Goal: Information Seeking & Learning: Learn about a topic

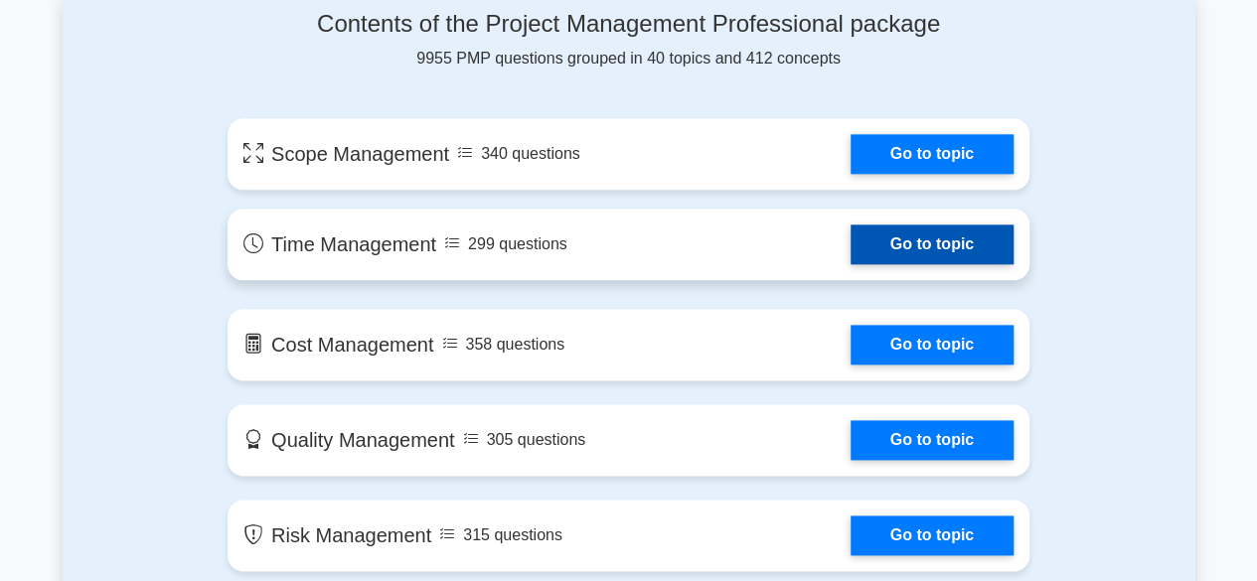
scroll to position [994, 0]
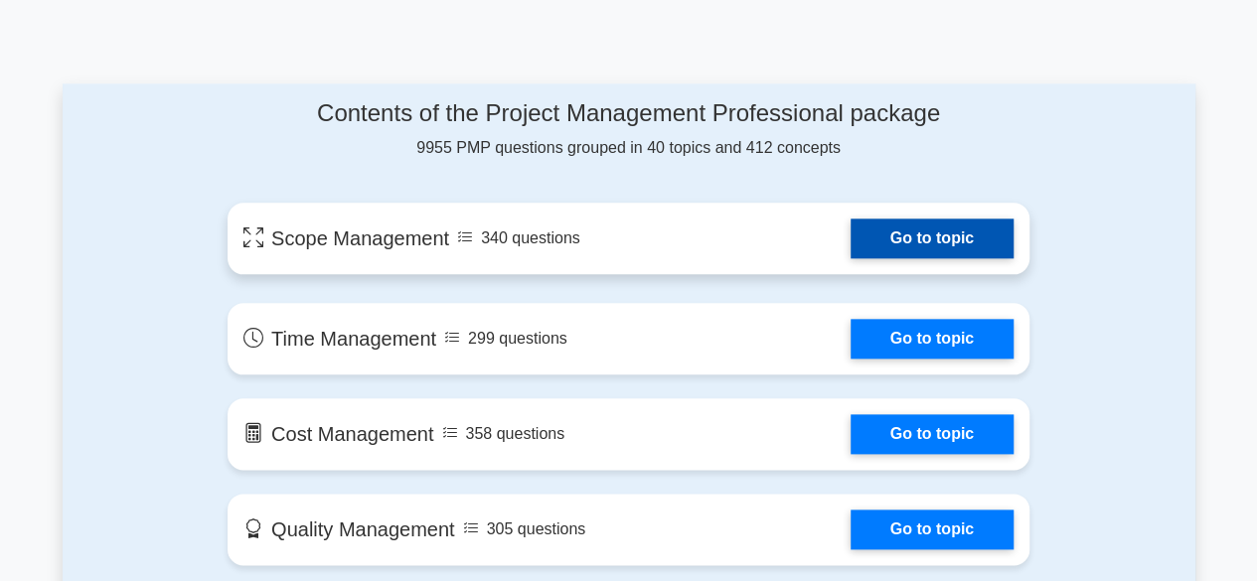
click at [935, 247] on link "Go to topic" at bounding box center [932, 239] width 163 height 40
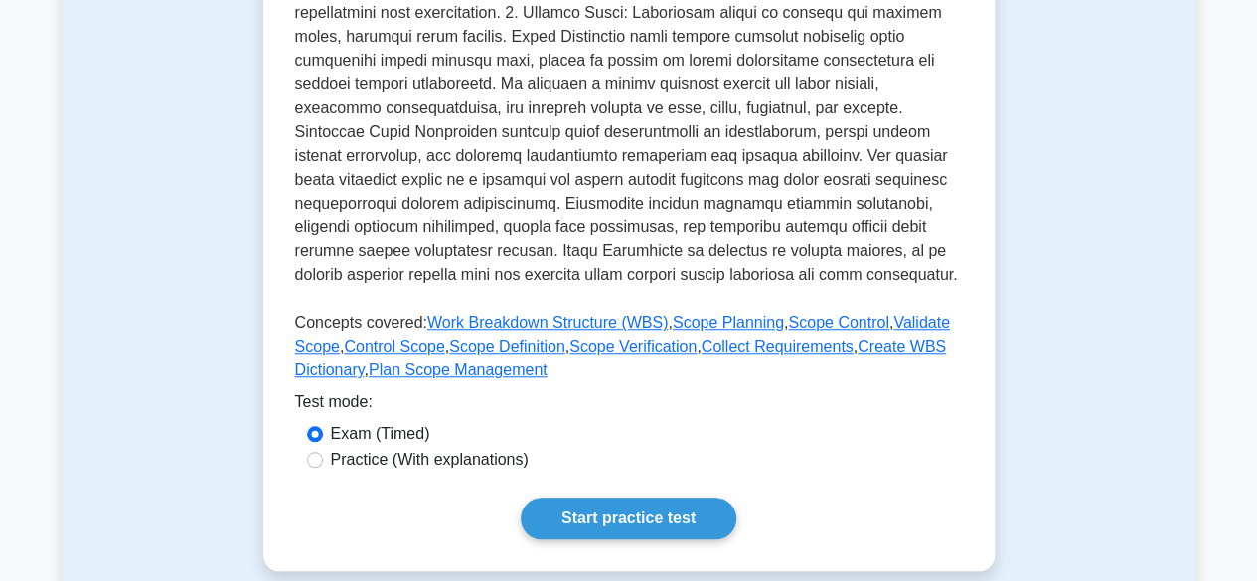
scroll to position [696, 0]
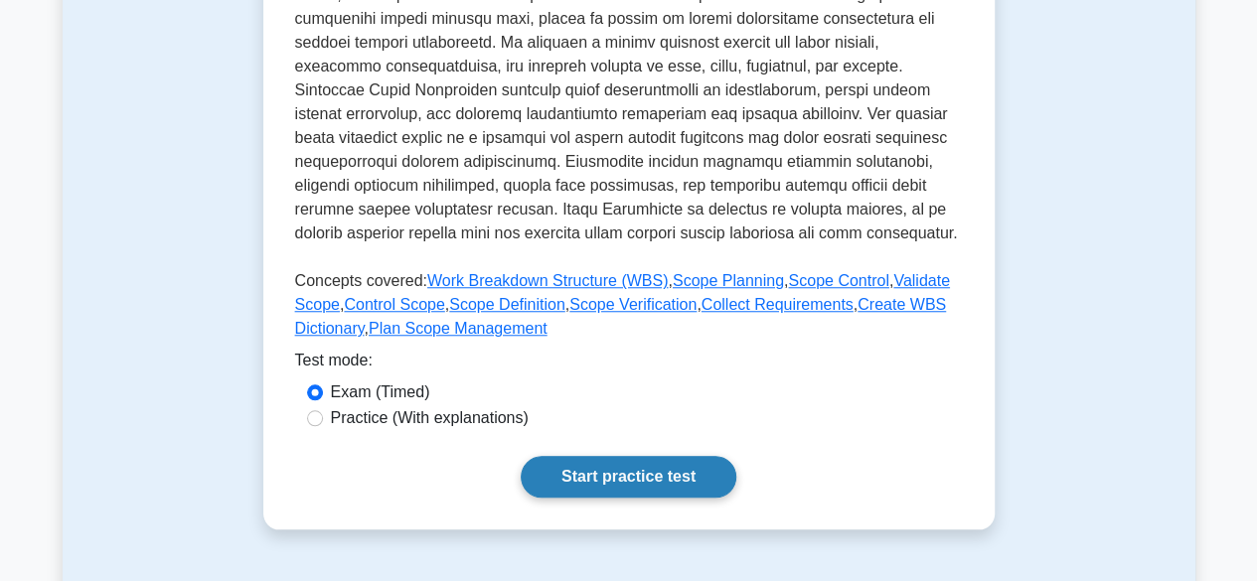
click at [700, 486] on link "Start practice test" at bounding box center [629, 477] width 216 height 42
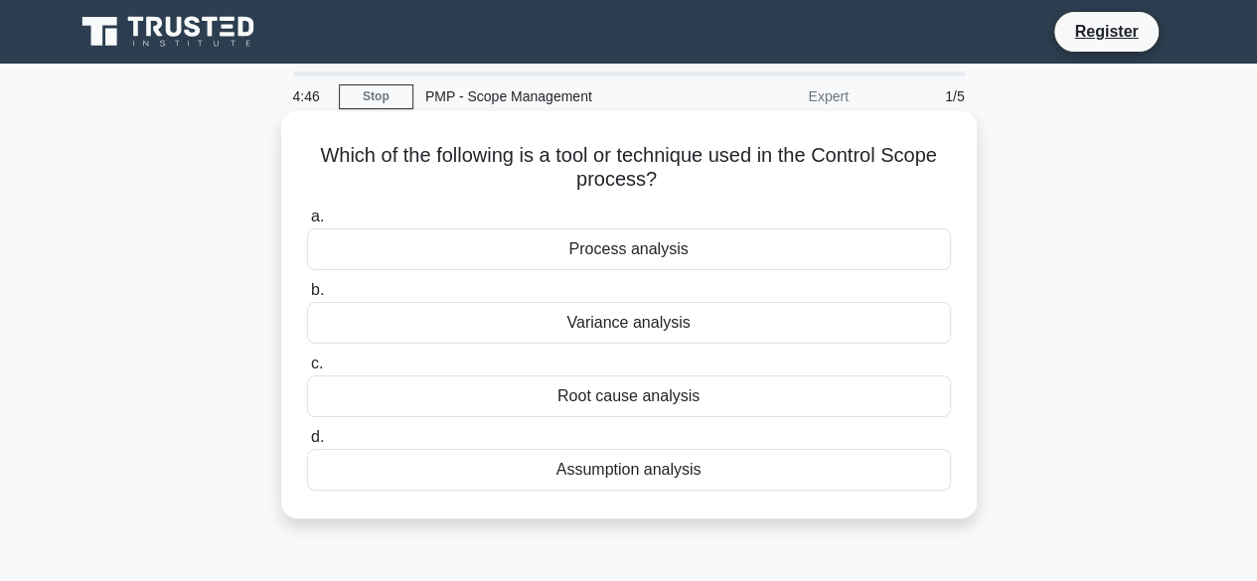
click at [691, 400] on div "Root cause analysis" at bounding box center [629, 397] width 644 height 42
click at [307, 371] on input "c. Root cause analysis" at bounding box center [307, 364] width 0 height 13
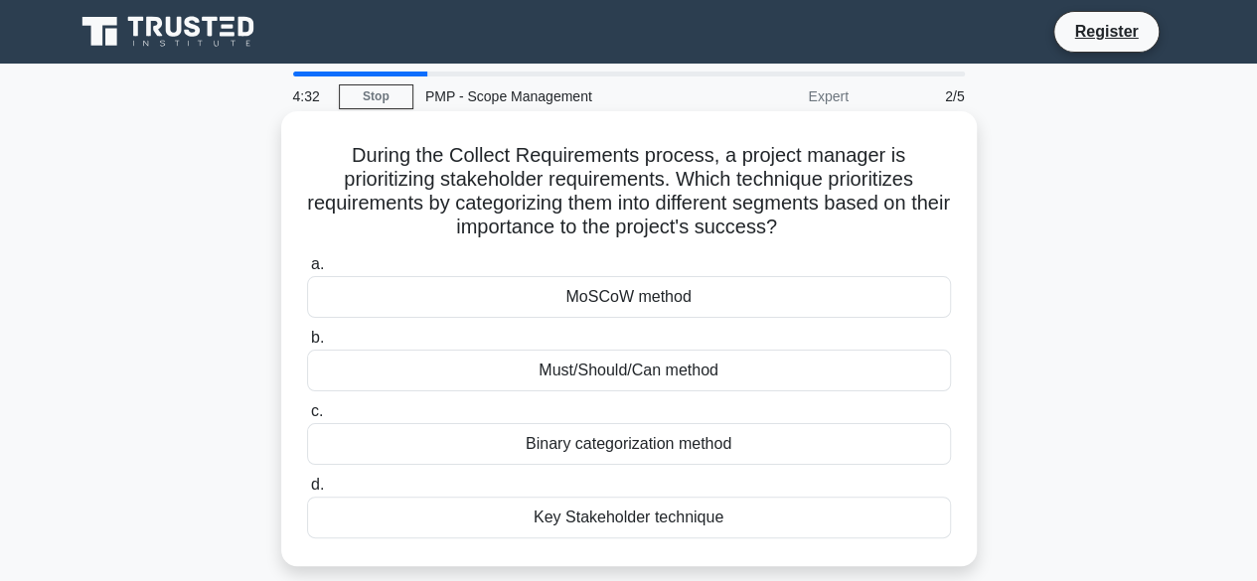
click at [807, 514] on div "Key Stakeholder technique" at bounding box center [629, 518] width 644 height 42
click at [307, 492] on input "d. Key Stakeholder technique" at bounding box center [307, 485] width 0 height 13
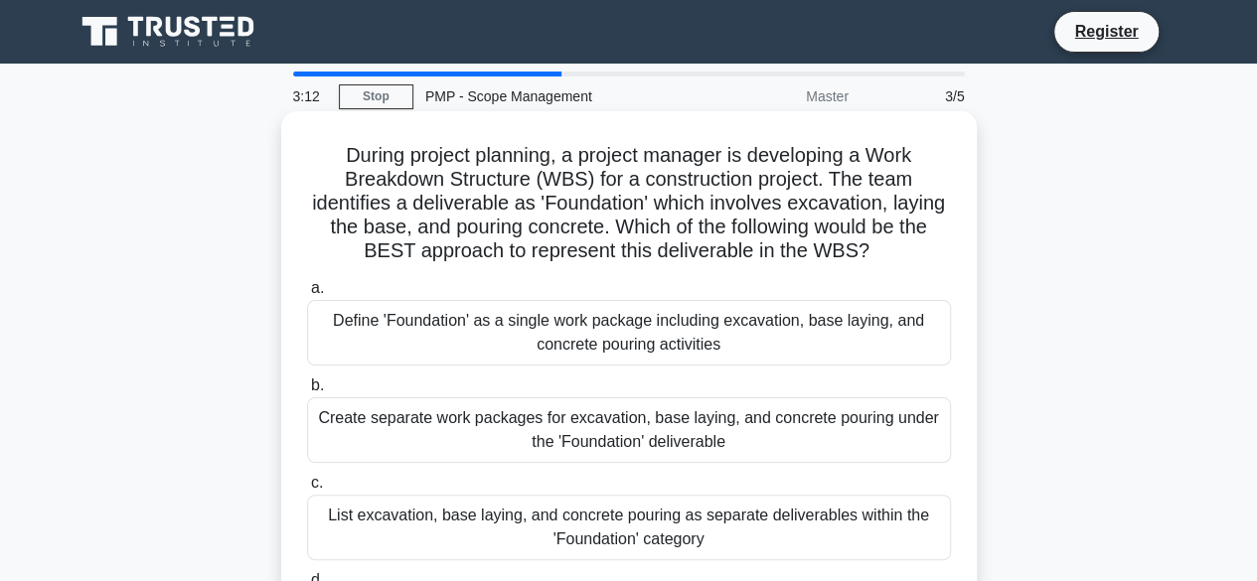
click at [801, 516] on div "List excavation, base laying, and concrete pouring as separate deliverables wit…" at bounding box center [629, 528] width 644 height 66
click at [307, 490] on input "c. List excavation, base laying, and concrete pouring as separate deliverables …" at bounding box center [307, 483] width 0 height 13
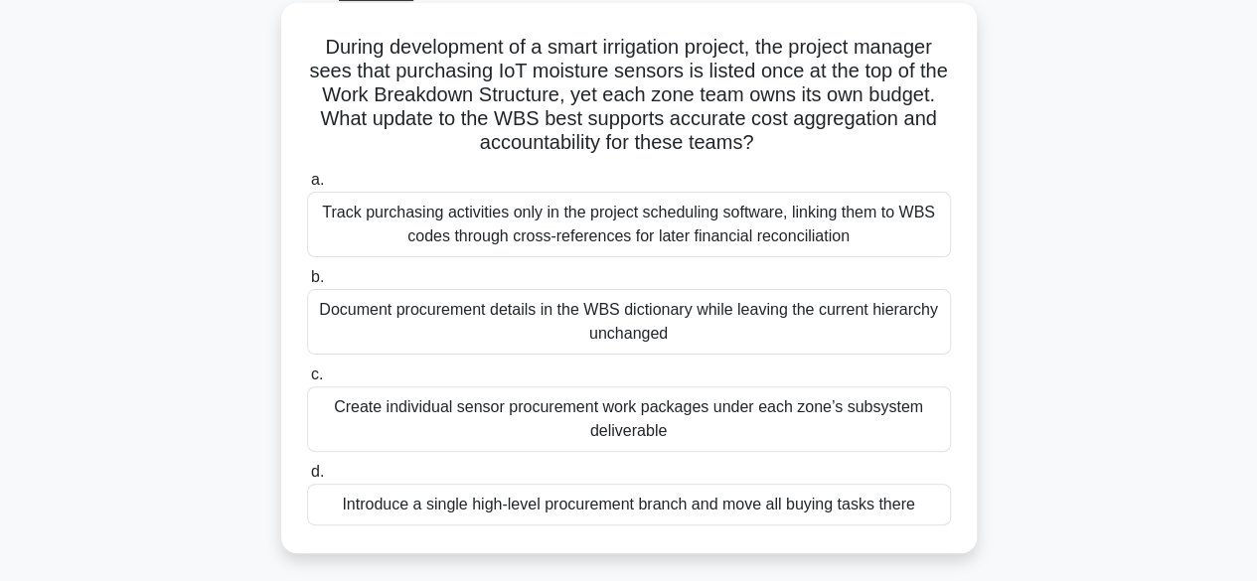
scroll to position [107, 0]
click at [479, 411] on div "Create individual sensor procurement work packages under each zone’s subsystem …" at bounding box center [629, 421] width 644 height 66
click at [307, 383] on input "c. Create individual sensor procurement work packages under each zone’s subsyst…" at bounding box center [307, 376] width 0 height 13
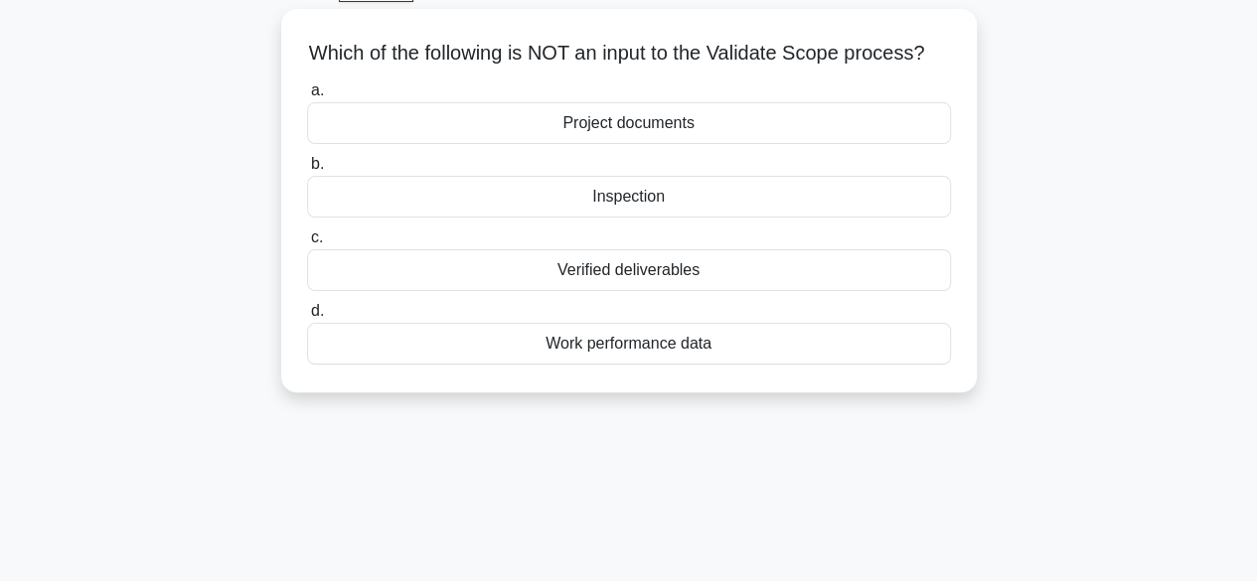
scroll to position [0, 0]
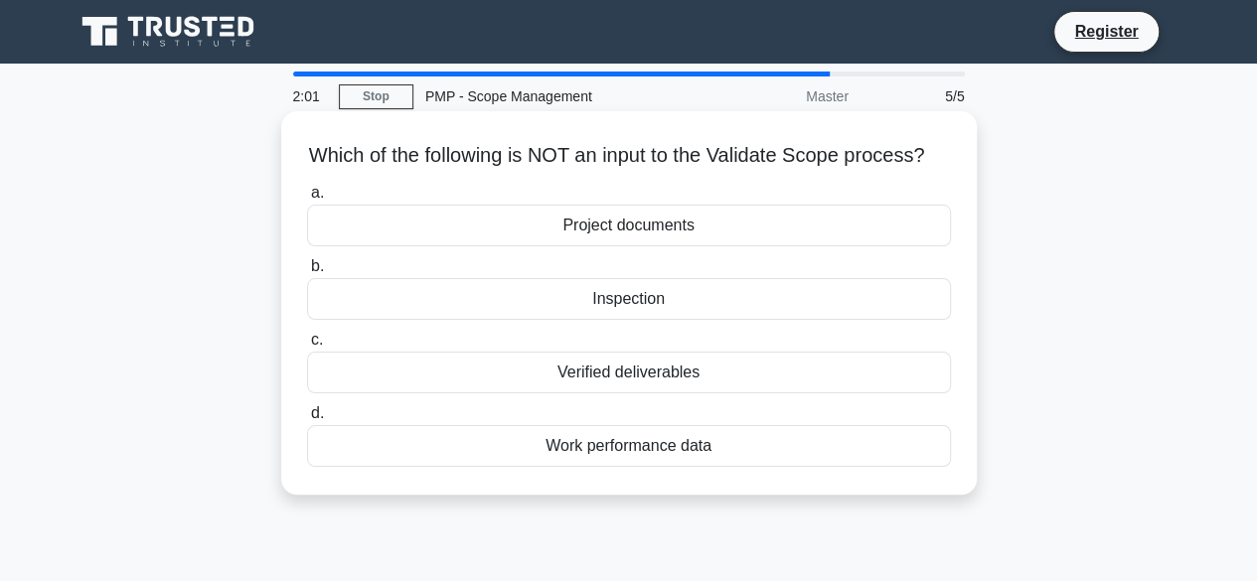
click at [590, 320] on div "Inspection" at bounding box center [629, 299] width 644 height 42
click at [307, 273] on input "b. Inspection" at bounding box center [307, 266] width 0 height 13
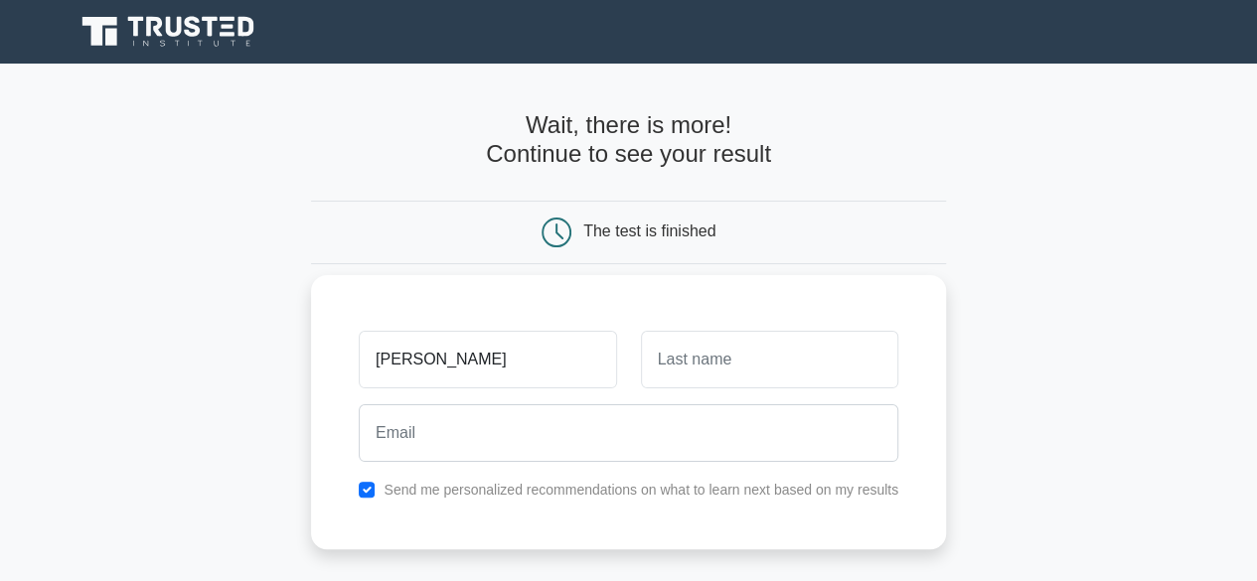
type input "Noel"
click at [794, 382] on input "text" at bounding box center [769, 360] width 257 height 58
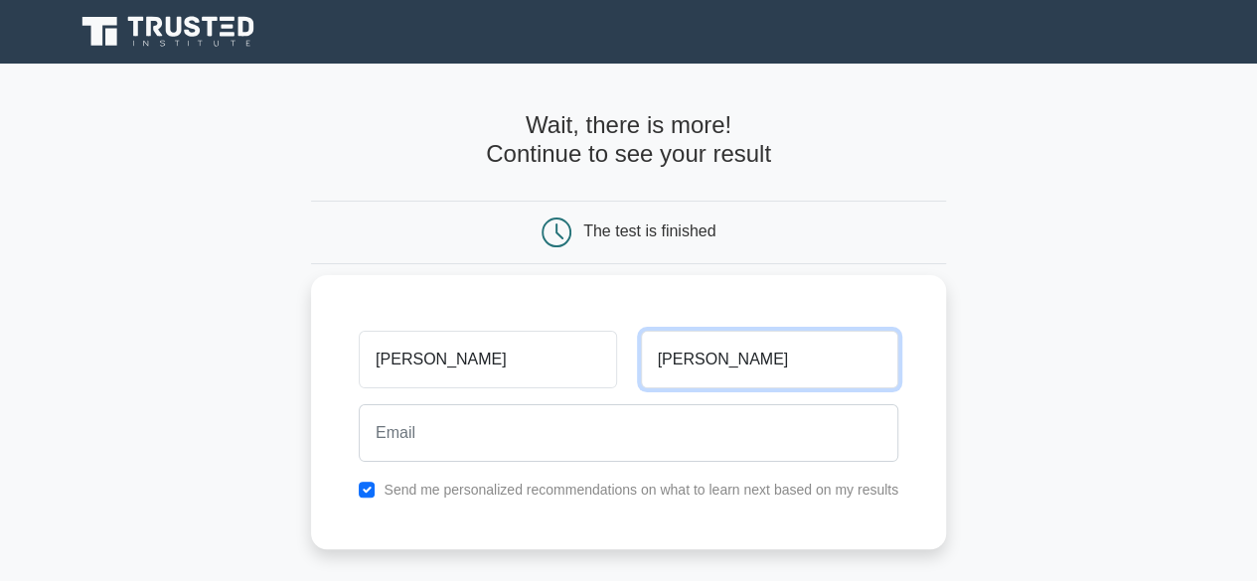
type input "Jacob"
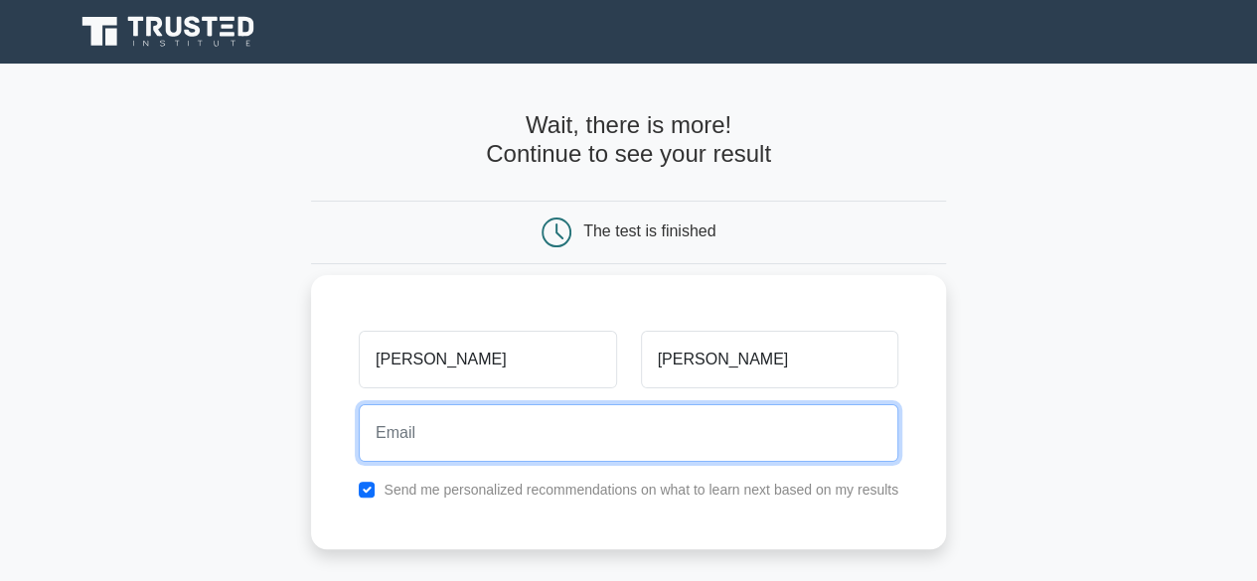
click at [740, 454] on input "email" at bounding box center [629, 433] width 540 height 58
type input "nogj007@yahoo.com"
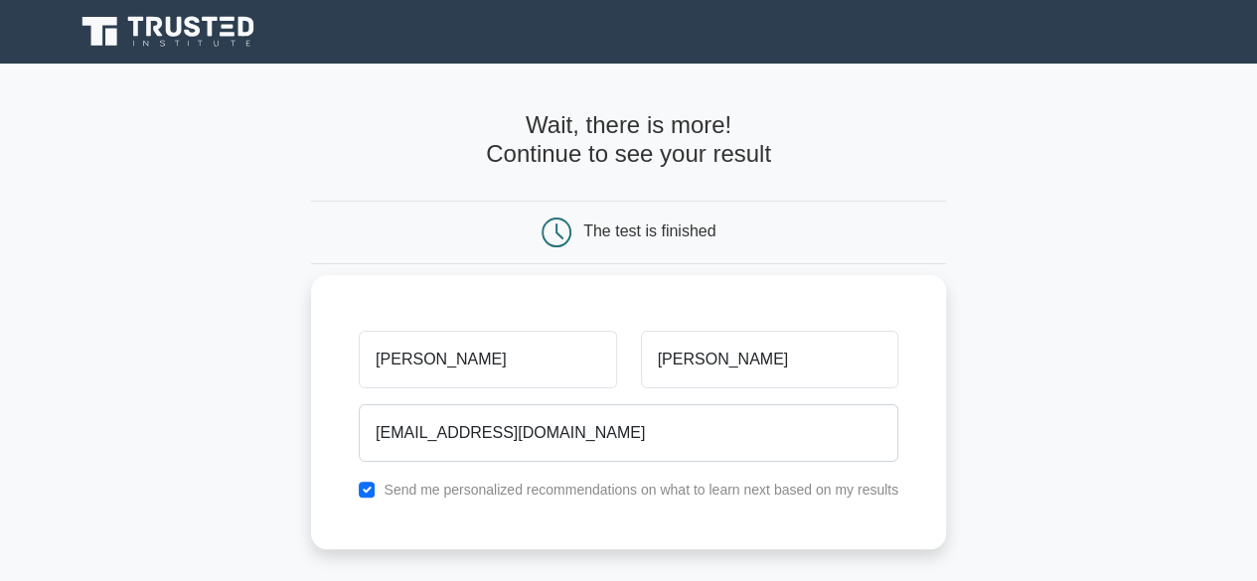
click at [700, 482] on label "Send me personalized recommendations on what to learn next based on my results" at bounding box center [641, 490] width 515 height 16
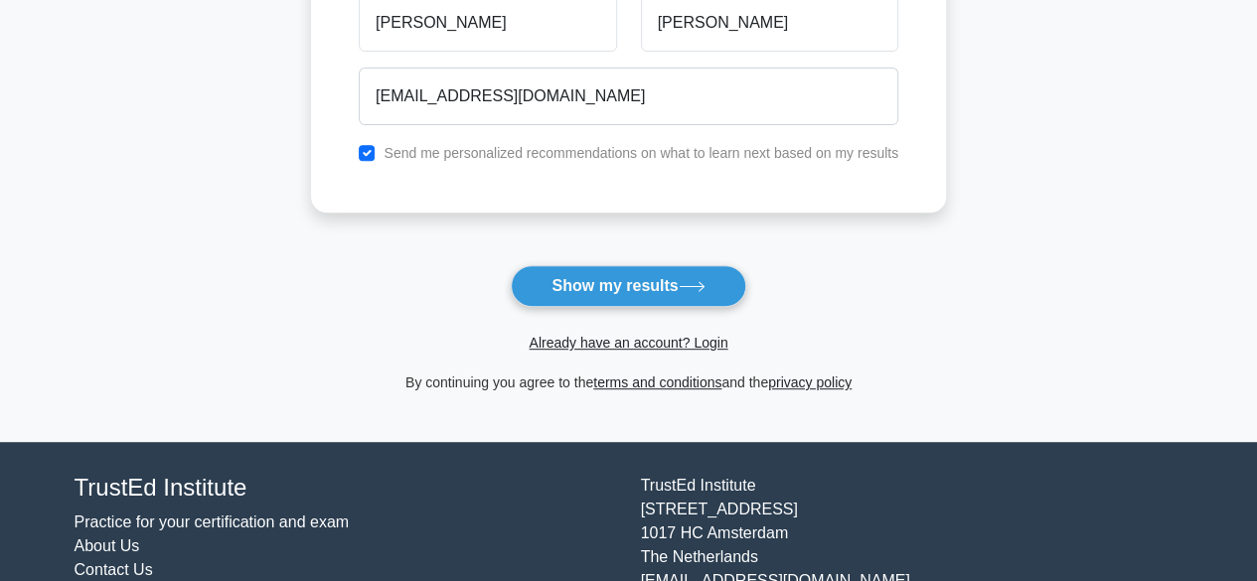
scroll to position [414, 0]
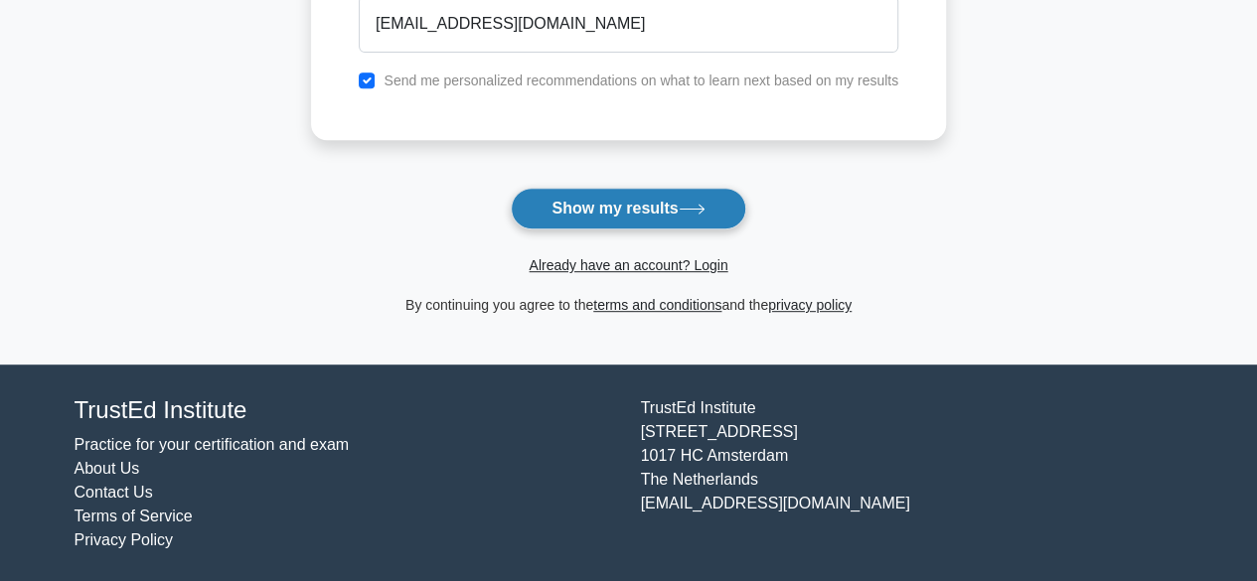
click at [657, 218] on button "Show my results" at bounding box center [628, 209] width 235 height 42
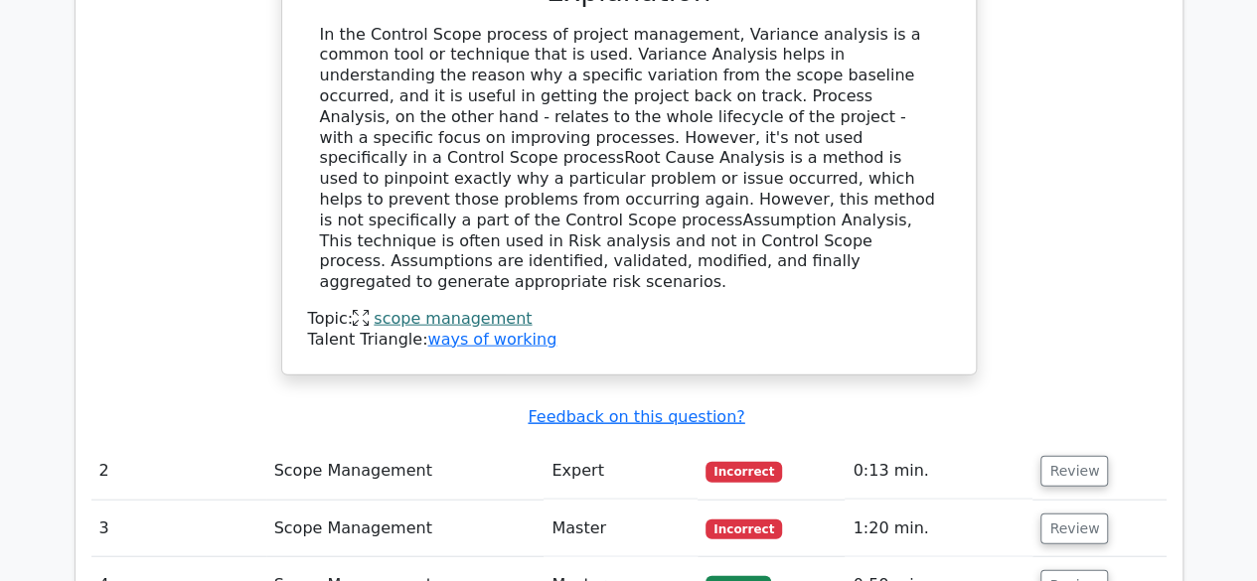
scroll to position [2091, 0]
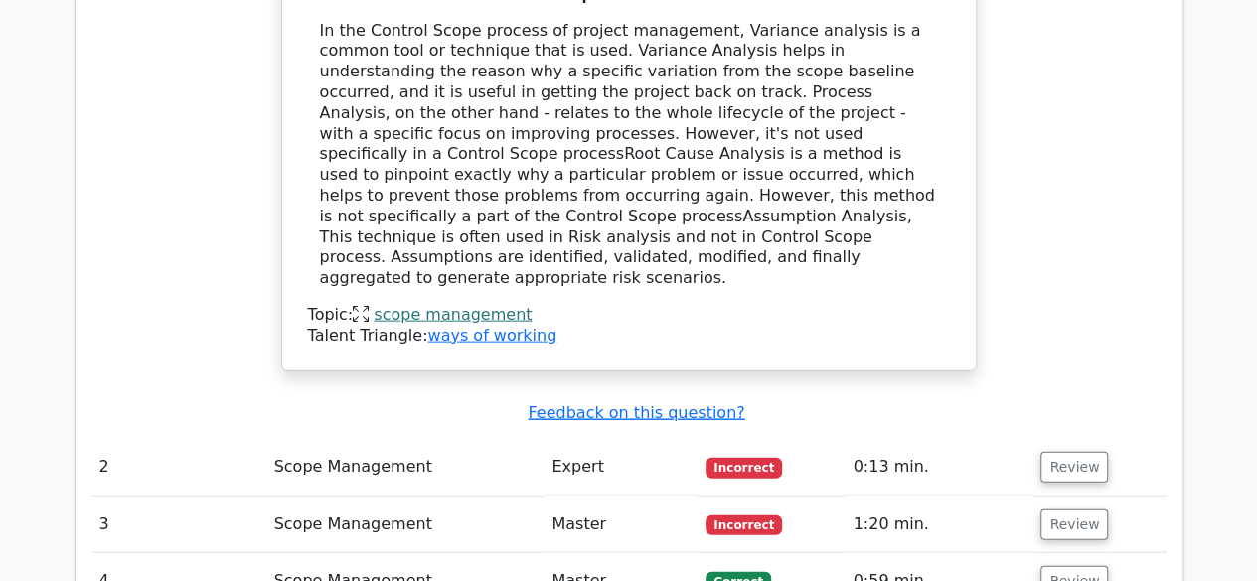
click at [330, 439] on td "Scope Management" at bounding box center [405, 467] width 278 height 57
click at [1063, 452] on button "Review" at bounding box center [1074, 467] width 68 height 31
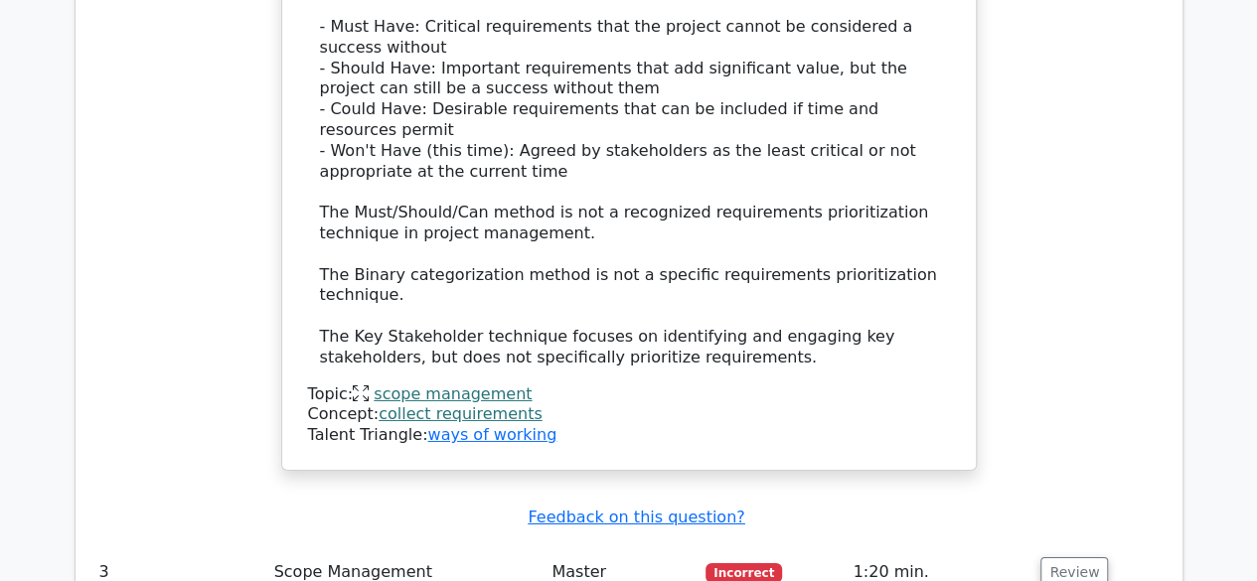
scroll to position [3184, 0]
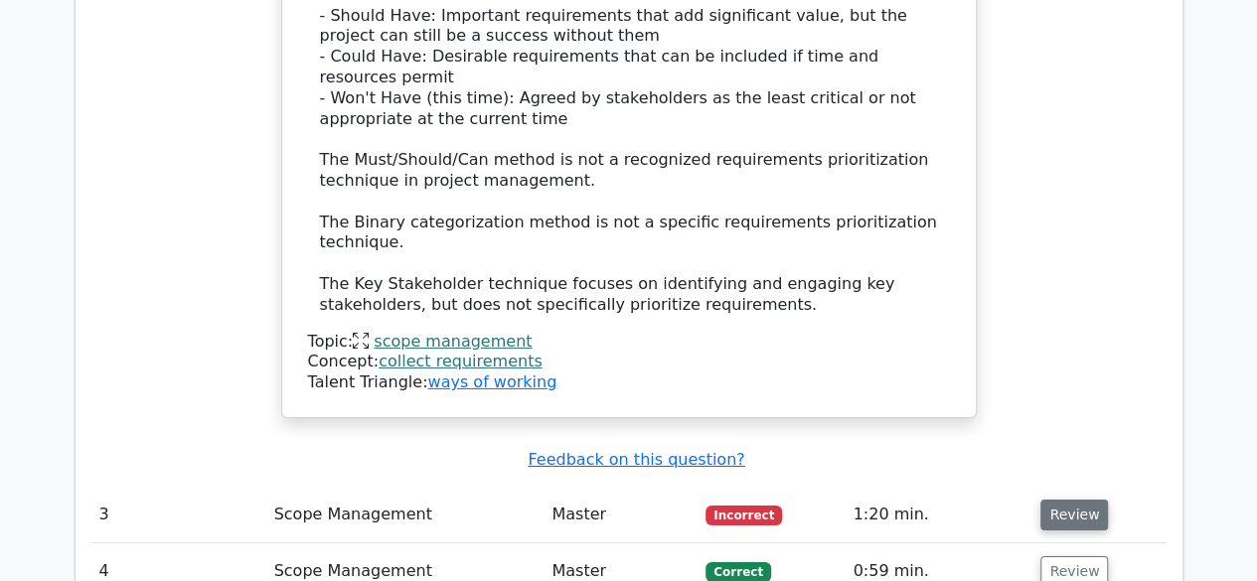
click at [1067, 500] on button "Review" at bounding box center [1074, 515] width 68 height 31
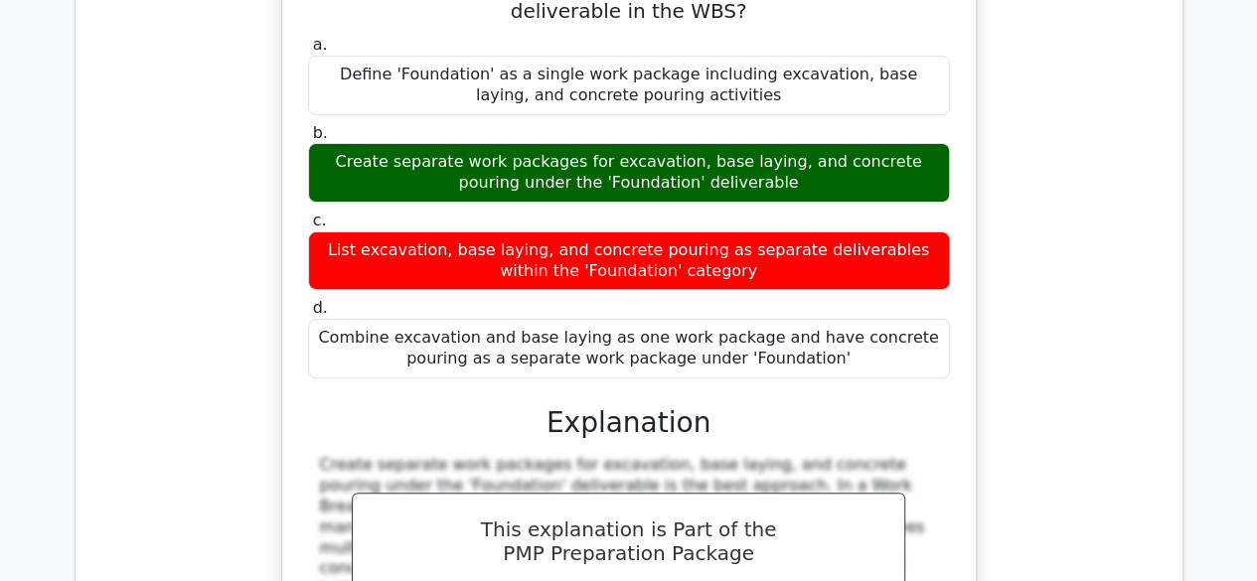
scroll to position [4178, 0]
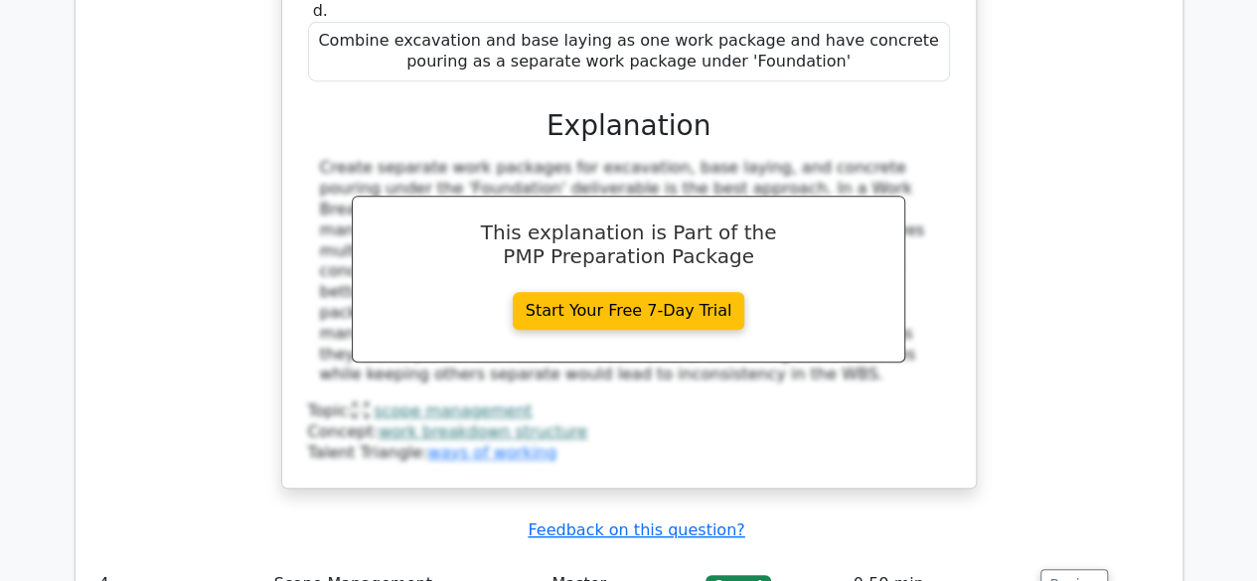
click at [947, 557] on td "0:59 min." at bounding box center [939, 585] width 188 height 57
click at [1036, 557] on td "Review" at bounding box center [1099, 585] width 133 height 57
click at [1041, 569] on button "Review" at bounding box center [1074, 584] width 68 height 31
click at [1047, 569] on button "Review" at bounding box center [1074, 584] width 68 height 31
click at [1043, 569] on button "Review" at bounding box center [1074, 584] width 68 height 31
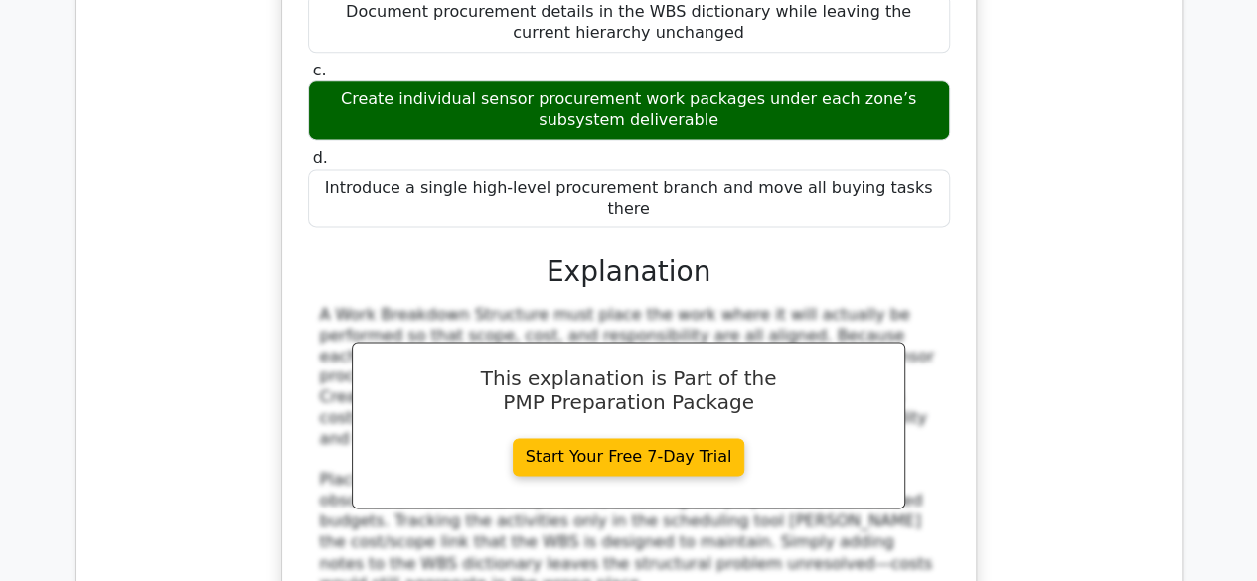
scroll to position [5370, 0]
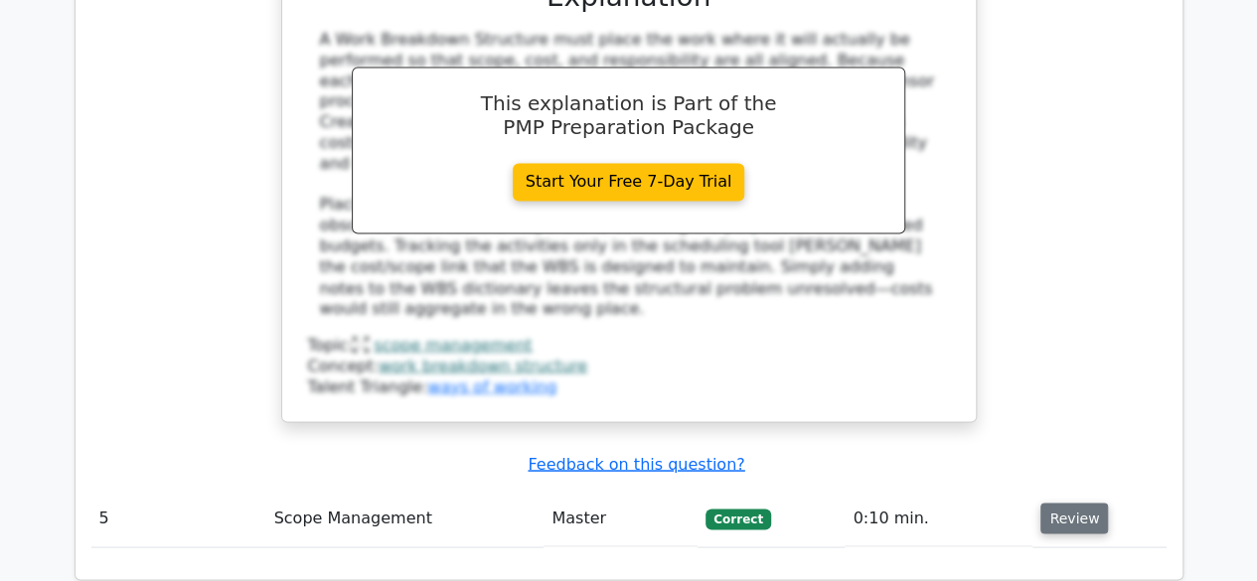
click at [1057, 503] on button "Review" at bounding box center [1074, 518] width 68 height 31
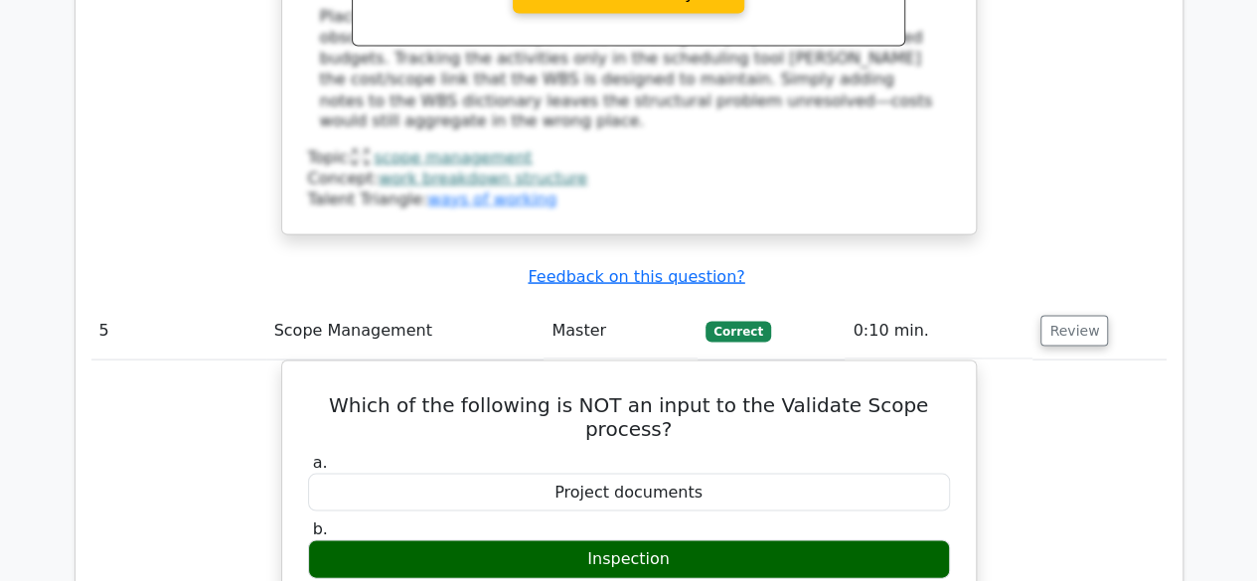
scroll to position [5669, 0]
